Goal: Book appointment/travel/reservation: Book appointment/travel/reservation

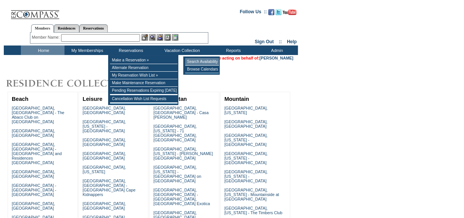
click at [196, 61] on td "Search Availability" at bounding box center [202, 62] width 34 height 8
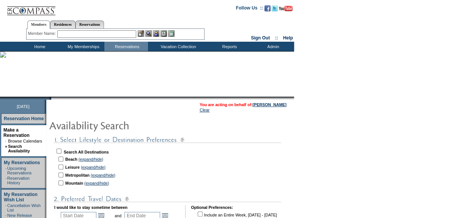
click at [61, 151] on input "checkbox" at bounding box center [59, 151] width 5 height 5
checkbox input "true"
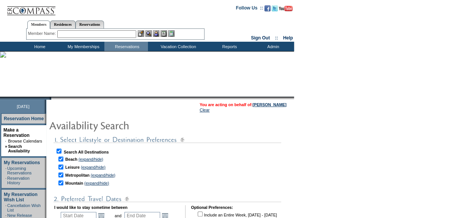
checkbox input "true"
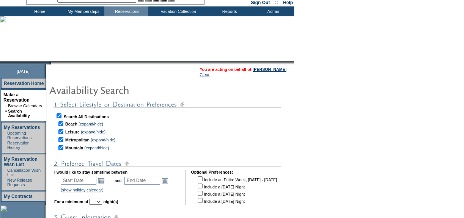
scroll to position [69, 0]
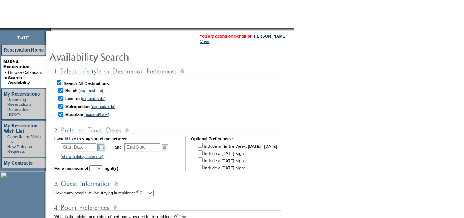
click at [106, 143] on link "Open the calendar popup." at bounding box center [101, 147] width 8 height 8
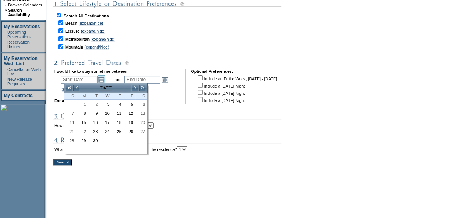
scroll to position [138, 0]
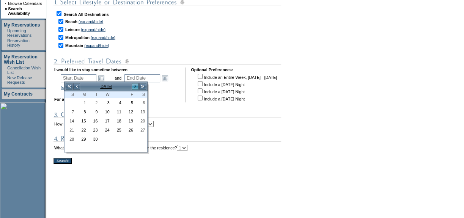
click at [132, 83] on link ">" at bounding box center [135, 87] width 8 height 8
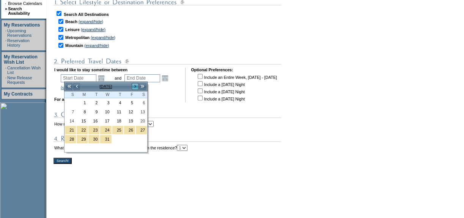
click at [132, 83] on link ">" at bounding box center [135, 87] width 8 height 8
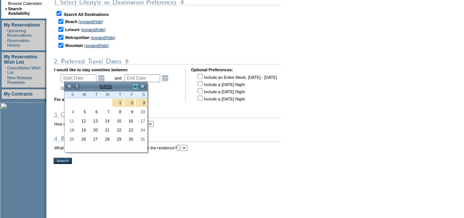
click at [132, 83] on link ">" at bounding box center [135, 87] width 8 height 8
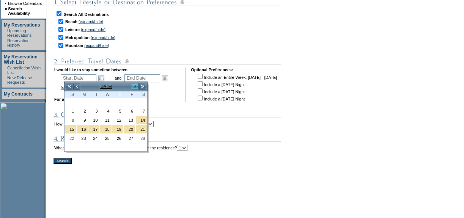
click at [132, 83] on link ">" at bounding box center [135, 87] width 8 height 8
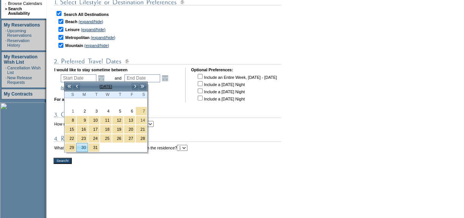
click at [80, 148] on link "30" at bounding box center [82, 147] width 11 height 8
type input "[DATE]"
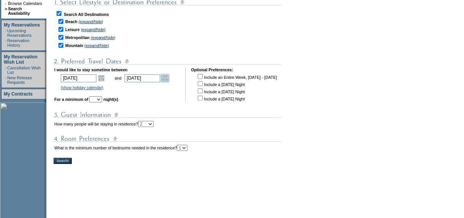
click at [169, 79] on link "Open the calendar popup." at bounding box center [165, 78] width 8 height 8
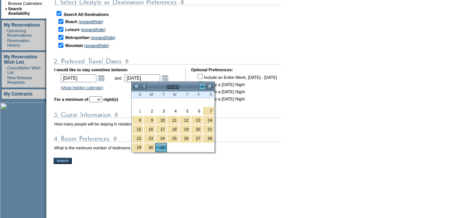
click at [201, 85] on link ">" at bounding box center [202, 87] width 8 height 8
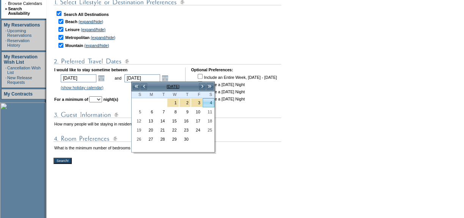
click at [209, 102] on link "4" at bounding box center [208, 103] width 11 height 8
type input "[DATE]"
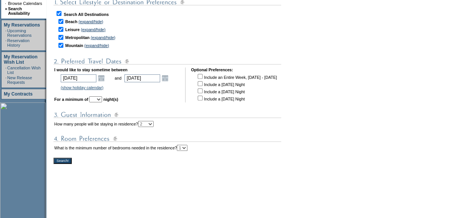
click at [102, 98] on select "1 2 3 4 5 6 7 8 9 10 11 12 13 14" at bounding box center [95, 99] width 13 height 6
select select "6"
click at [99, 96] on select "1 2 3 4 5 6 7 8 9 10 11 12 13 14" at bounding box center [95, 99] width 13 height 6
click at [187, 148] on select "1 2 3 4" at bounding box center [182, 148] width 11 height 6
select select "3"
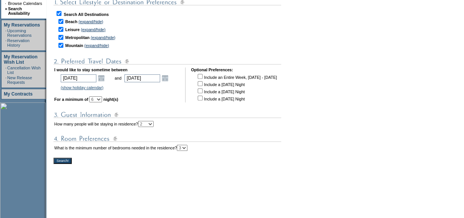
click at [187, 145] on select "1 2 3 4" at bounding box center [182, 148] width 11 height 6
click at [72, 159] on input "Search!" at bounding box center [63, 161] width 18 height 6
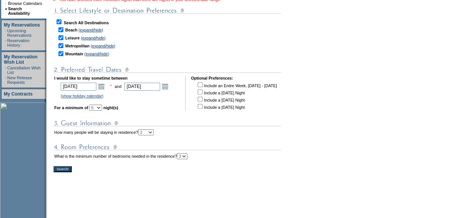
click at [102, 108] on select "1 2 3 4 5 6 7 8 9 10 11 12 13 14" at bounding box center [95, 108] width 13 height 6
select select "5"
click at [99, 105] on select "1 2 3 4 5 6 7 8 9 10 11 12 13 14" at bounding box center [95, 108] width 13 height 6
click at [72, 170] on input "Search!" at bounding box center [63, 169] width 18 height 6
